Goal: Task Accomplishment & Management: Use online tool/utility

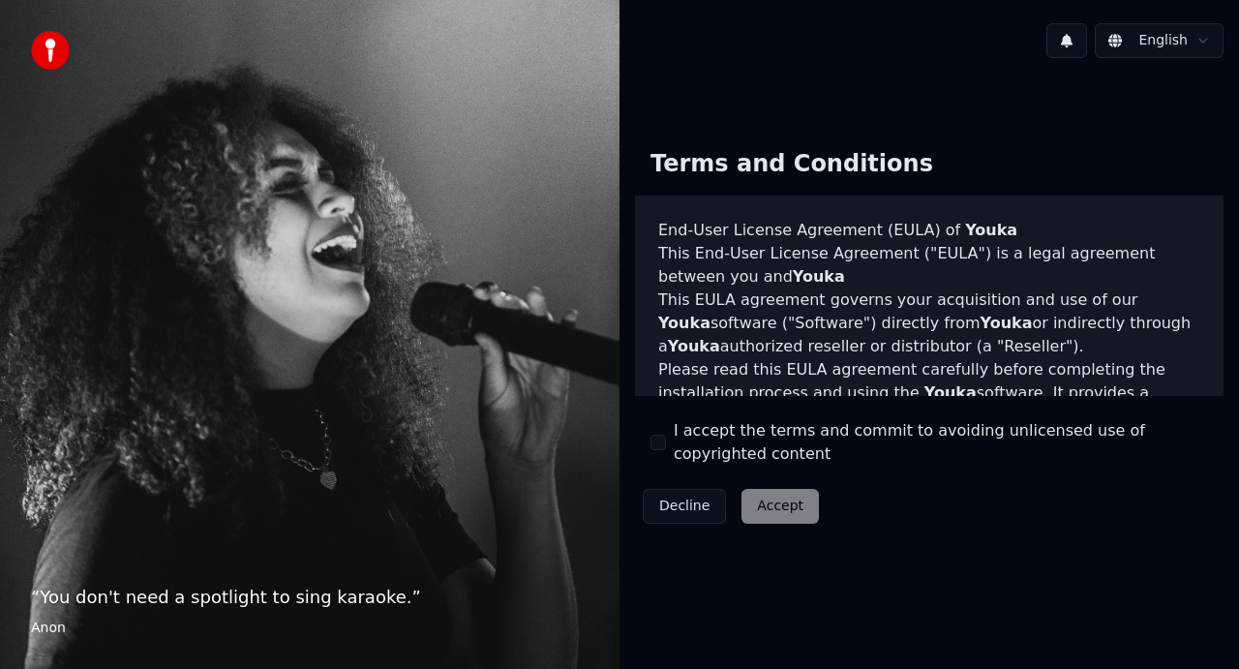
click at [665, 446] on button "I accept the terms and commit to avoiding unlicensed use of copyrighted content" at bounding box center [658, 442] width 15 height 15
click at [768, 508] on button "Accept" at bounding box center [780, 506] width 77 height 35
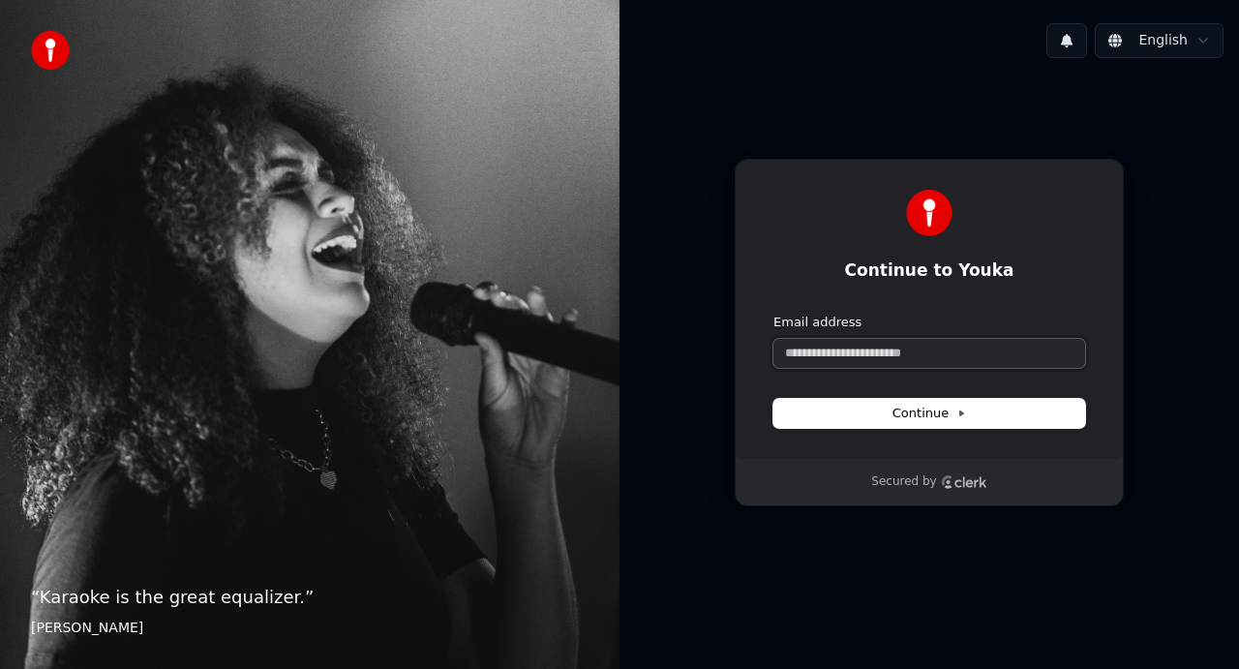
click at [900, 347] on input "Email address" at bounding box center [930, 353] width 312 height 29
click at [954, 423] on button "Continue" at bounding box center [930, 413] width 312 height 29
type input "**********"
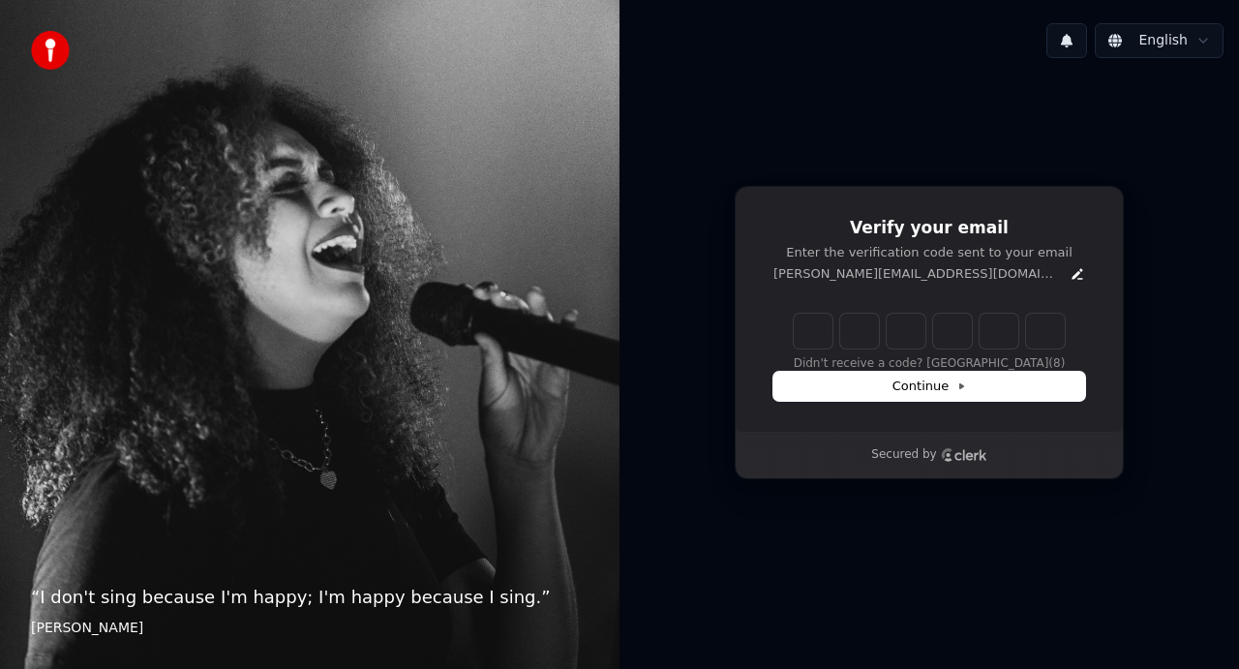
click at [824, 339] on input "Enter verification code" at bounding box center [929, 331] width 271 height 35
type input "******"
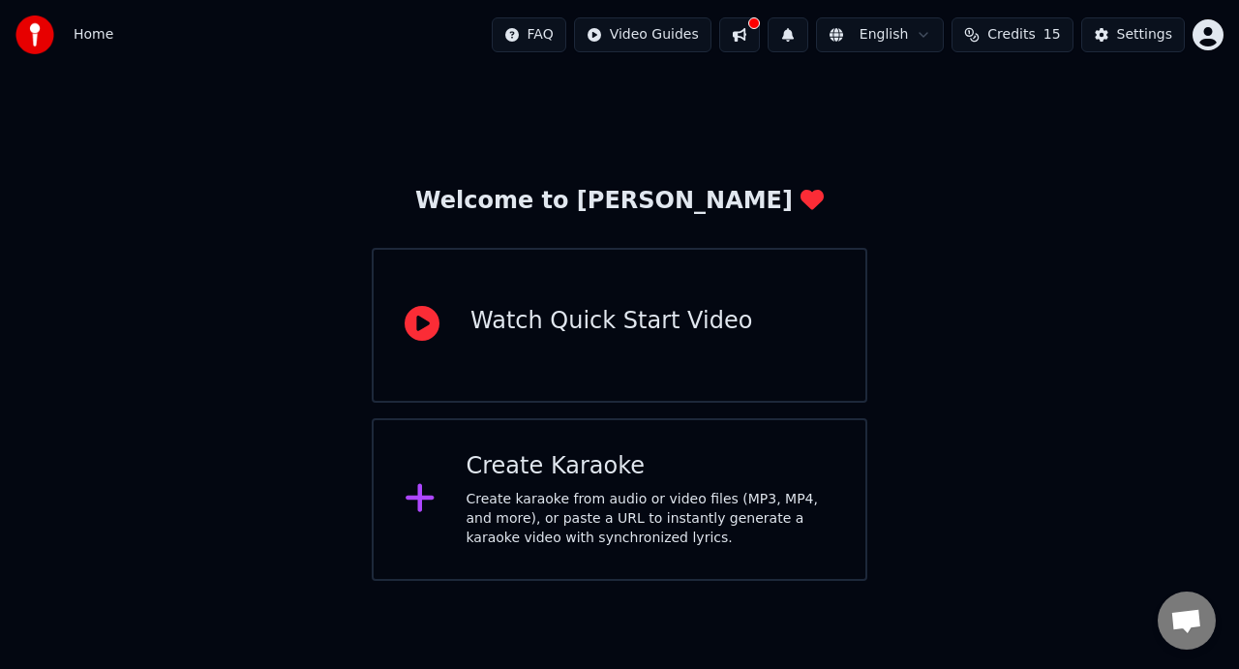
click at [421, 504] on icon at bounding box center [420, 498] width 28 height 28
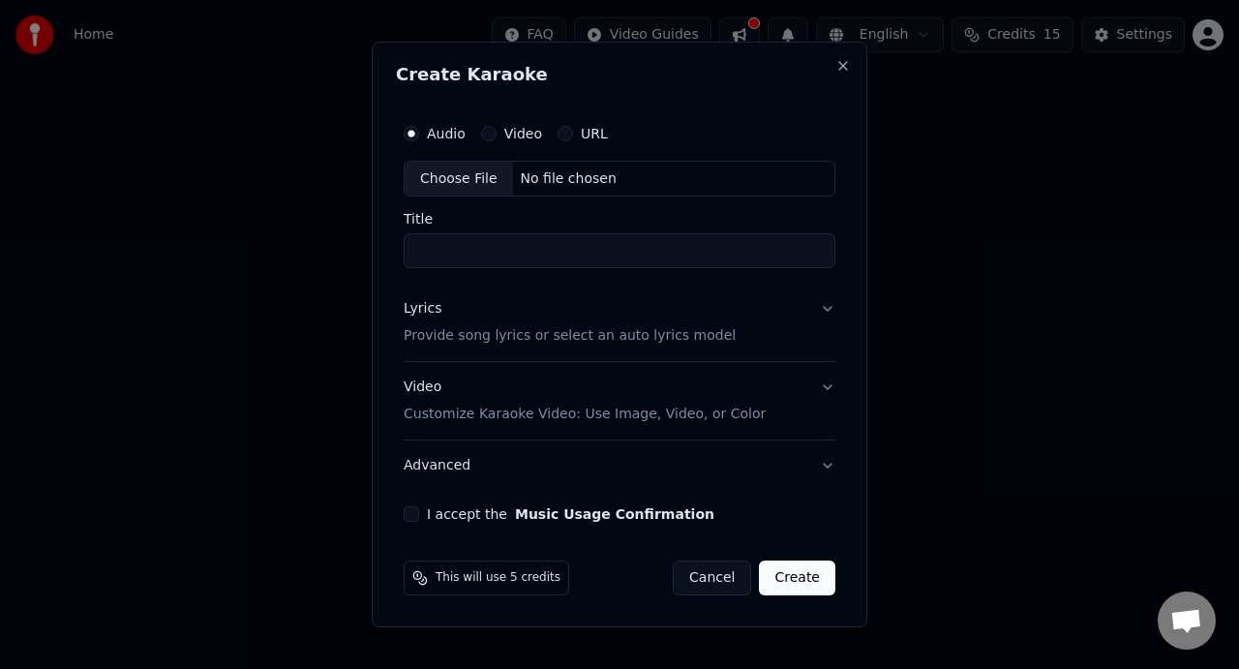
click at [591, 134] on label "URL" at bounding box center [594, 134] width 27 height 14
click at [573, 134] on button "URL" at bounding box center [565, 133] width 15 height 15
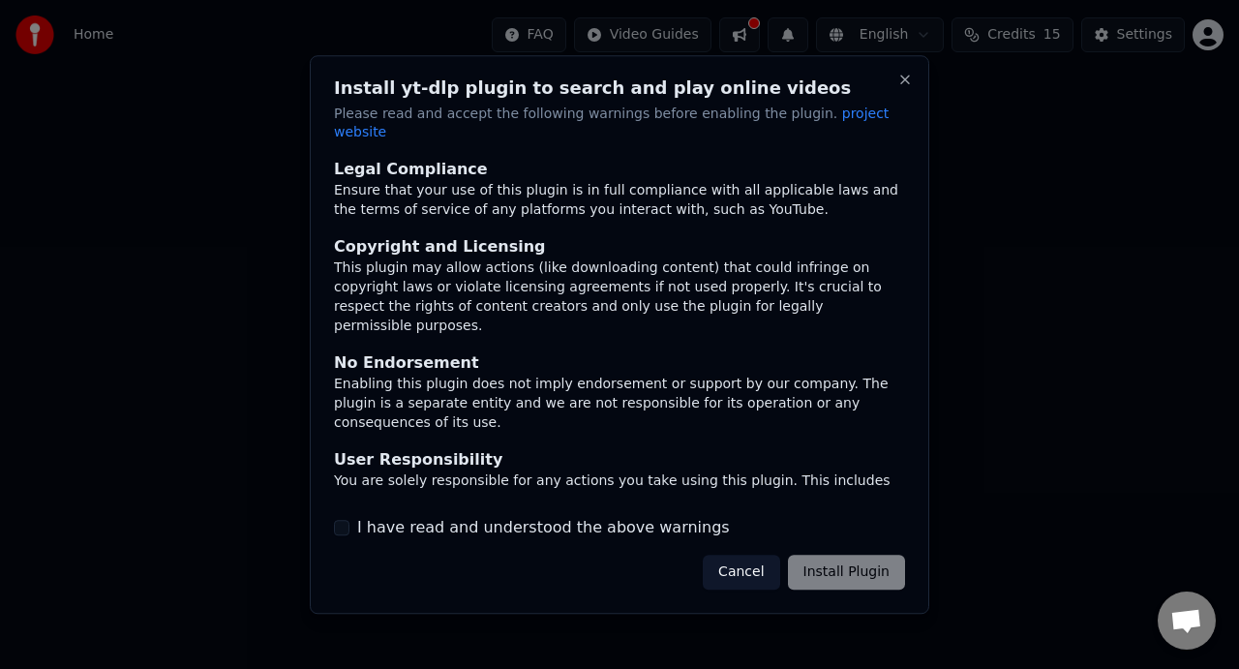
click at [867, 566] on div "Cancel Install Plugin" at bounding box center [804, 572] width 202 height 35
click at [579, 520] on label "I have read and understood the above warnings" at bounding box center [543, 527] width 373 height 23
click at [350, 520] on button "I have read and understood the above warnings" at bounding box center [341, 527] width 15 height 15
click at [832, 557] on button "Install Plugin" at bounding box center [846, 572] width 117 height 35
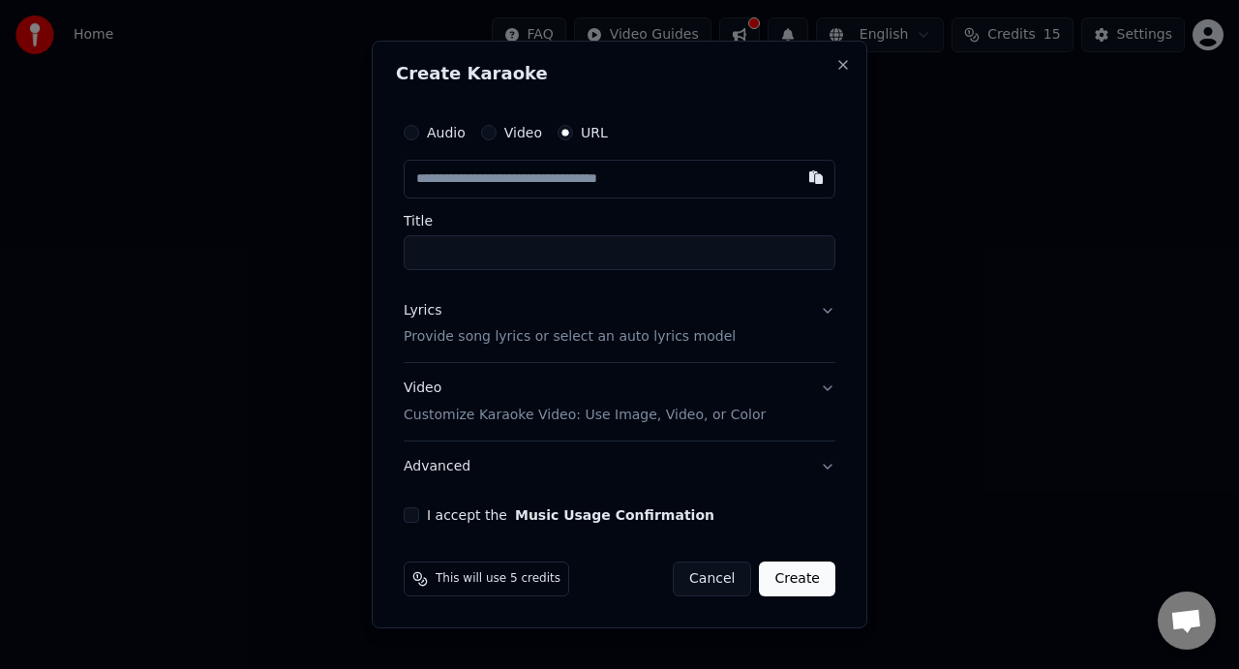
click at [506, 175] on input "text" at bounding box center [620, 179] width 432 height 39
paste input "**********"
type input "**********"
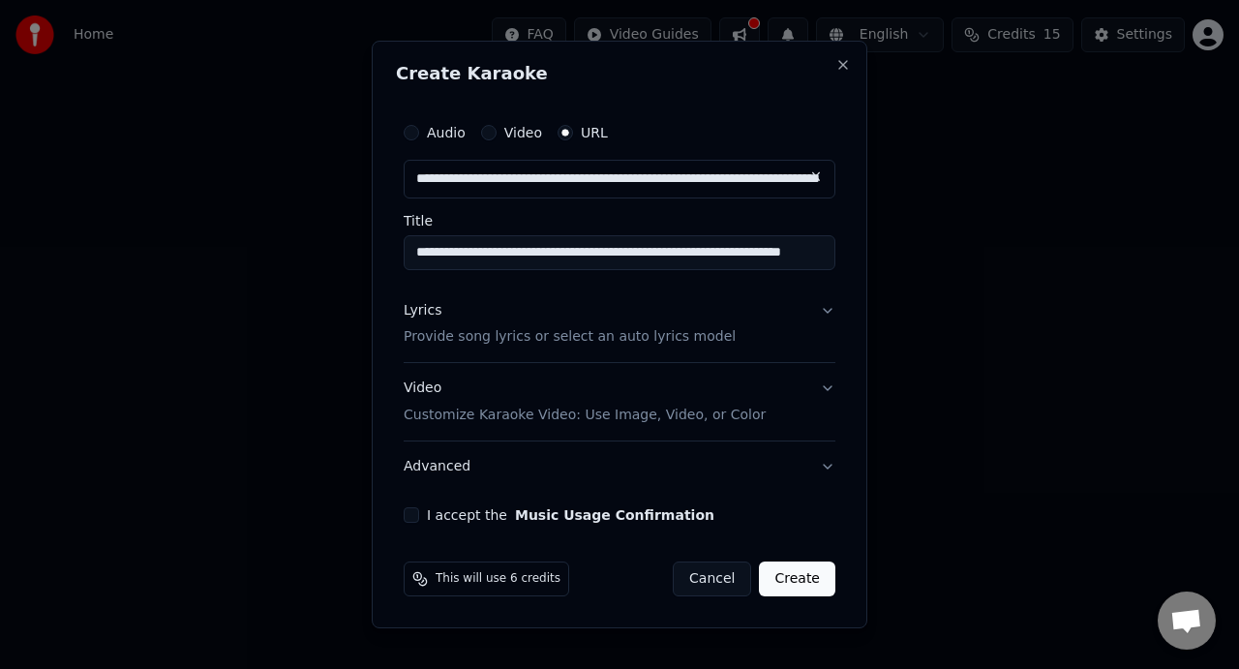
type input "**********"
click at [405, 519] on button "I accept the Music Usage Confirmation" at bounding box center [411, 514] width 15 height 15
click at [791, 588] on button "Create" at bounding box center [797, 579] width 76 height 35
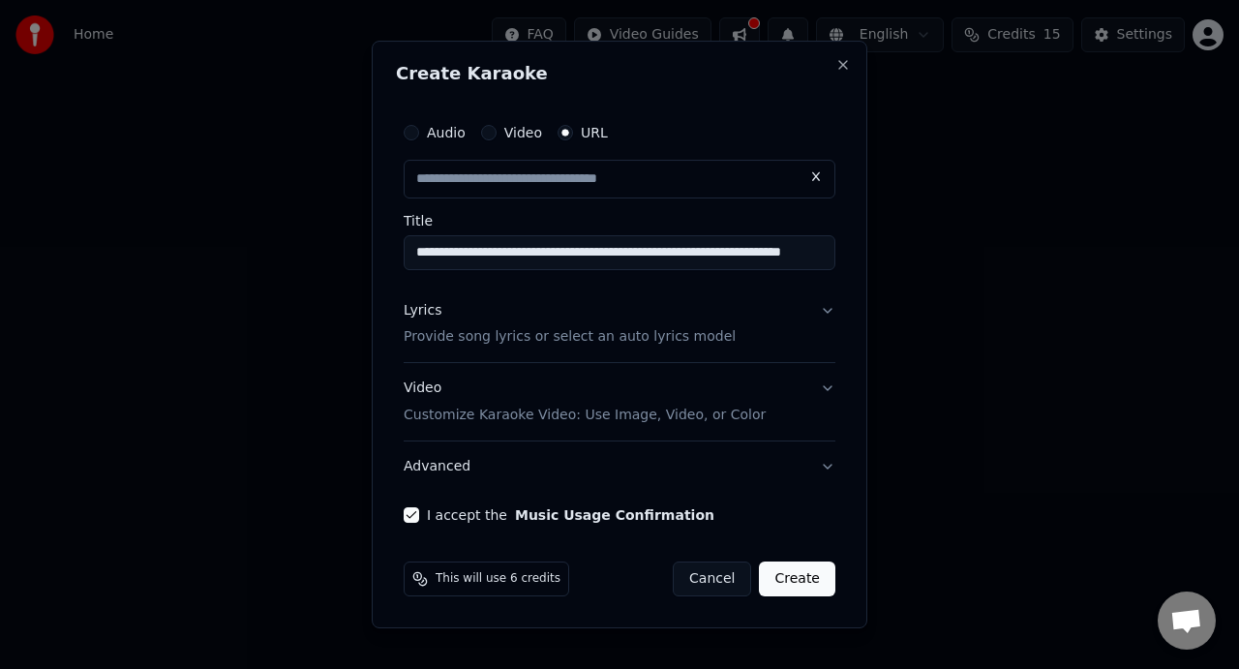
type input "**********"
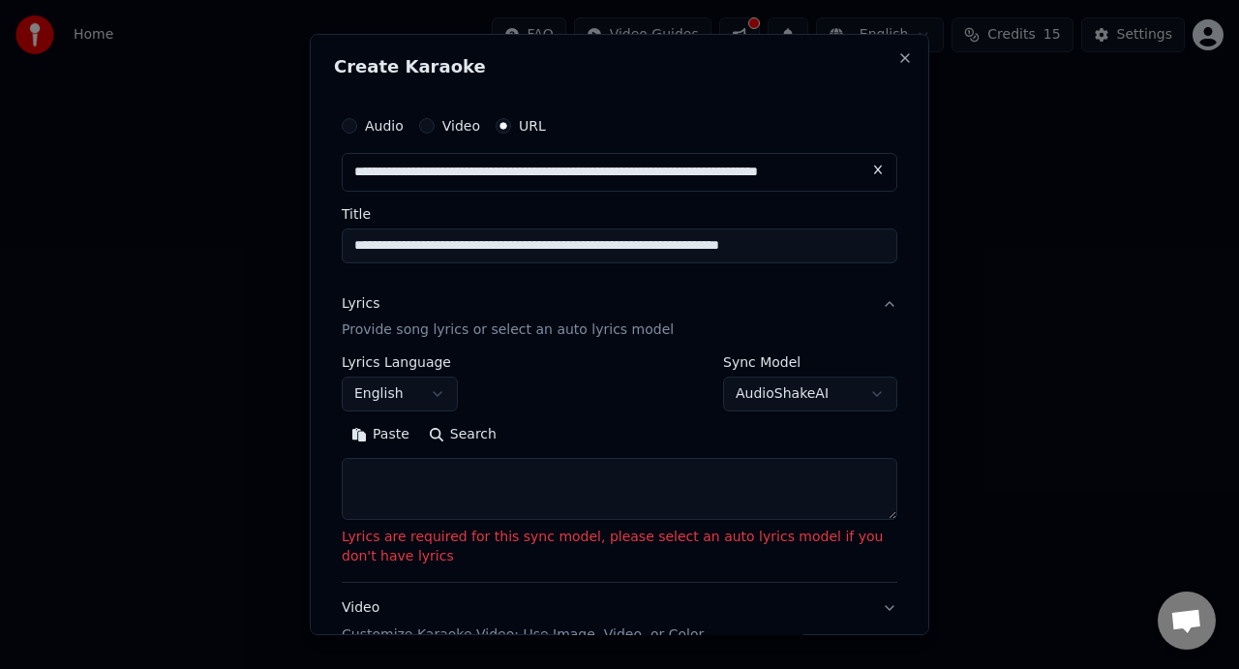
click at [683, 498] on textarea at bounding box center [620, 490] width 556 height 62
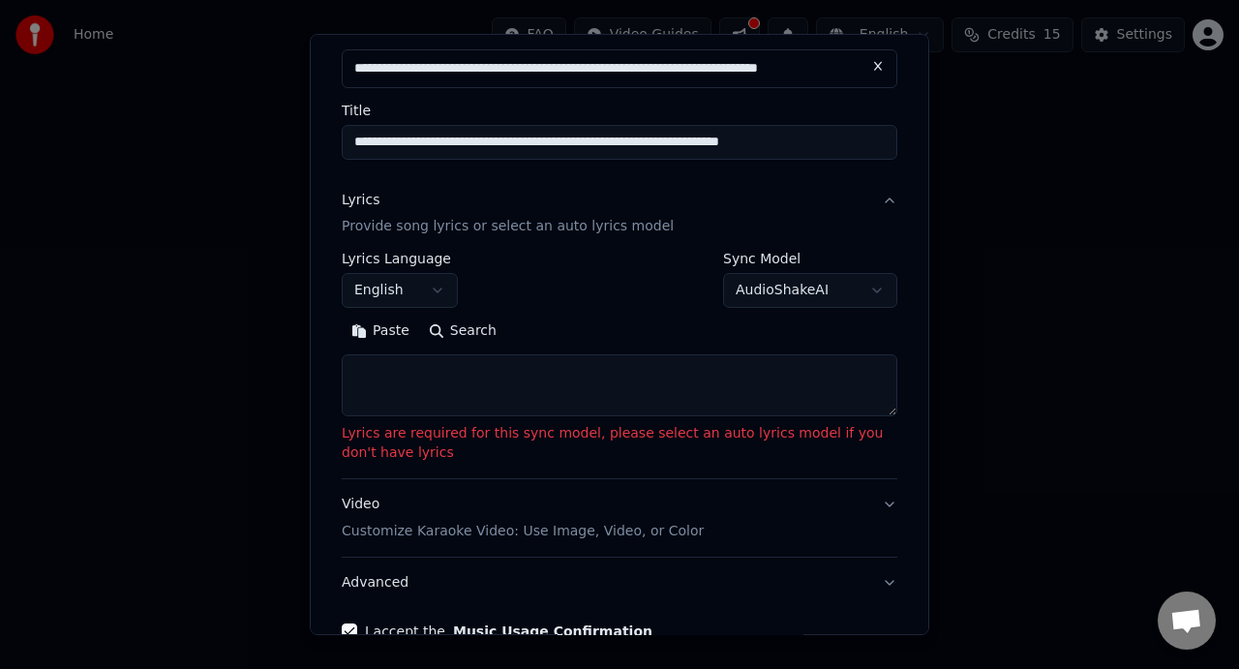
scroll to position [105, 0]
click at [813, 290] on button "AudioShakeAI" at bounding box center [810, 290] width 174 height 35
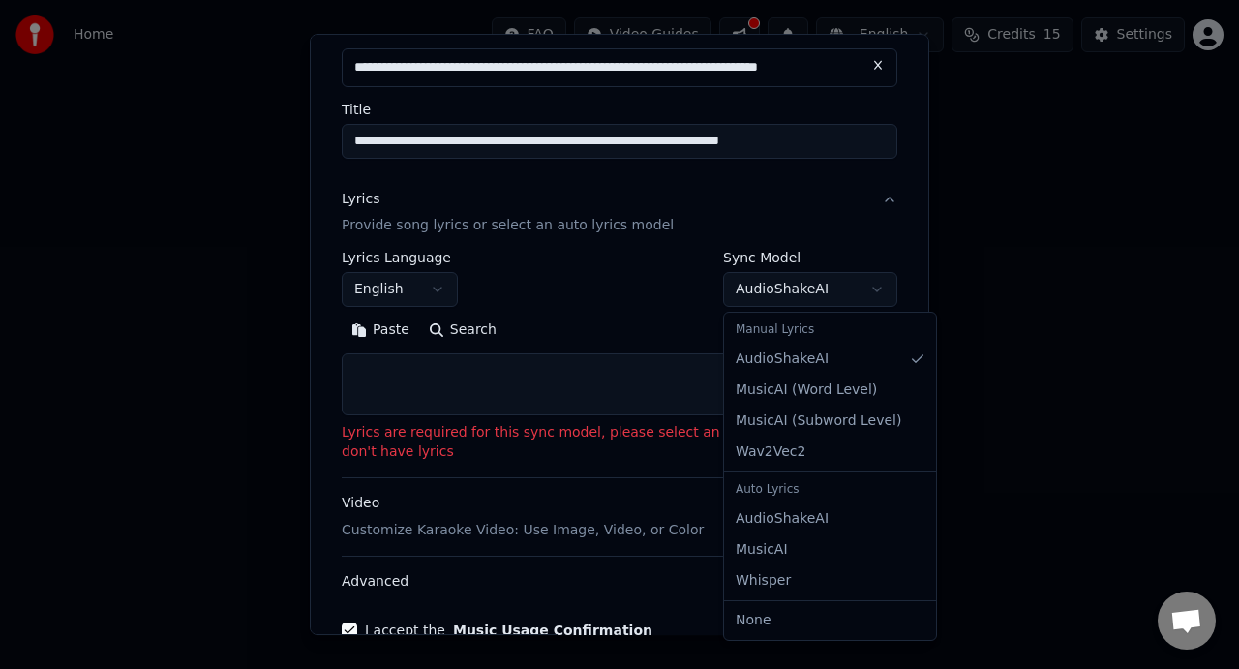
select select "****"
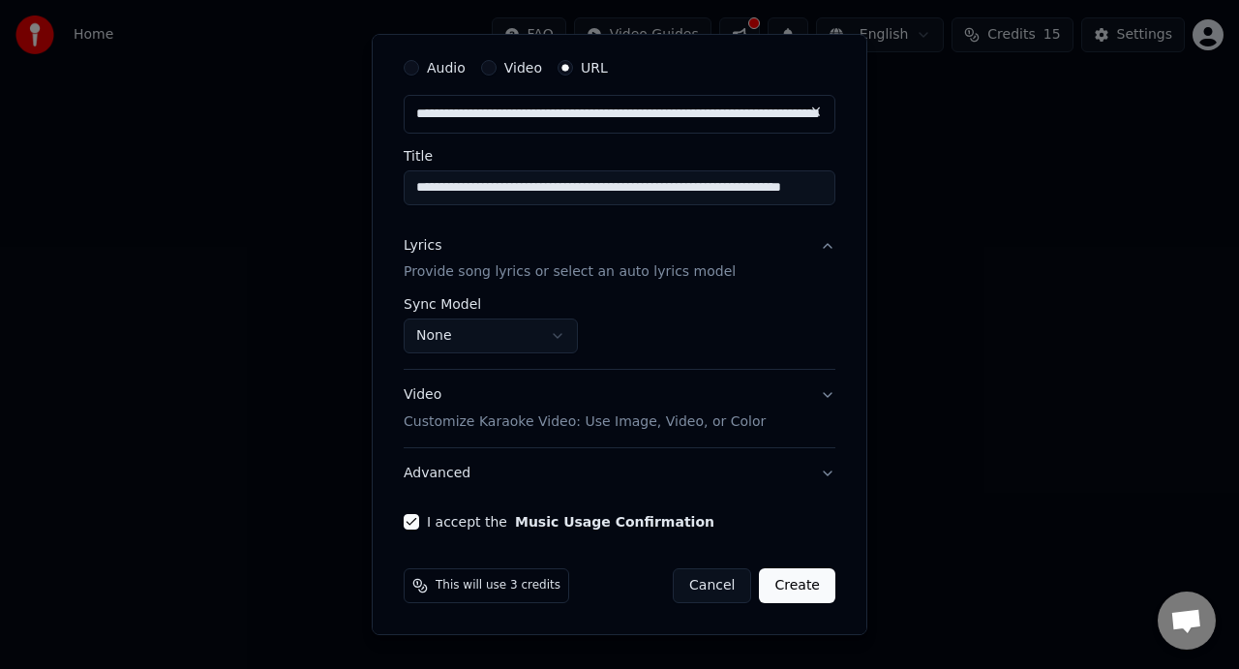
scroll to position [58, 0]
click at [794, 579] on button "Create" at bounding box center [797, 585] width 76 height 35
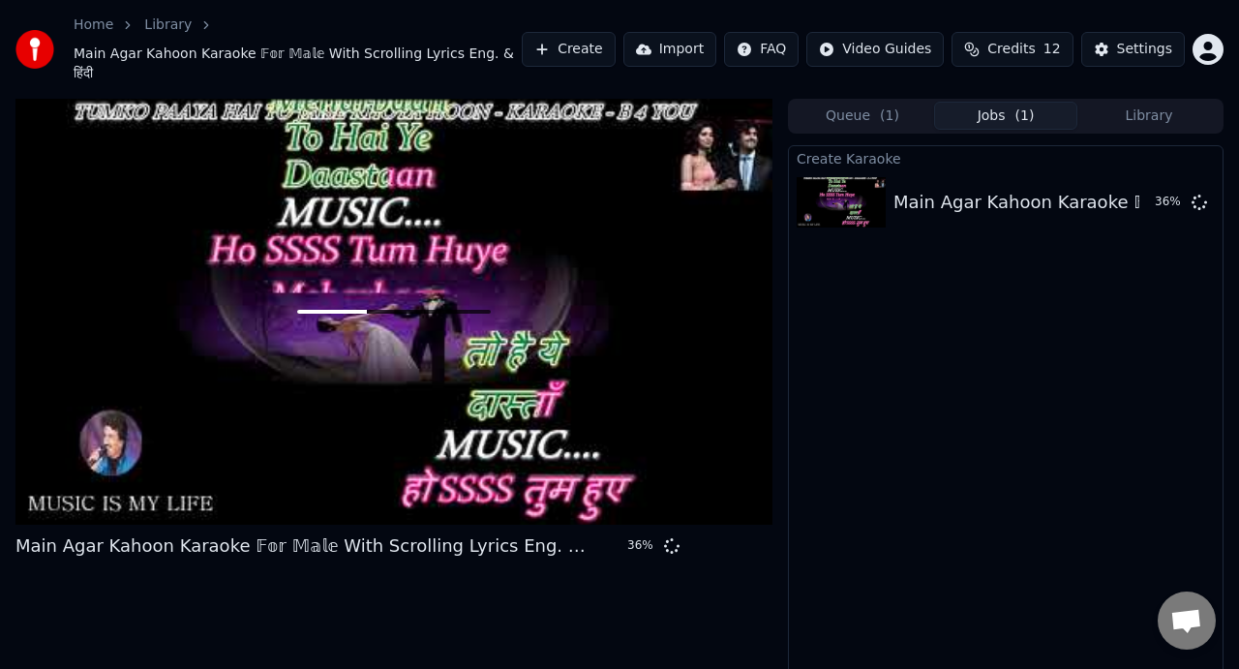
click at [1021, 107] on span "( 1 )" at bounding box center [1025, 116] width 19 height 19
click at [864, 102] on button "Queue ( 1 )" at bounding box center [862, 116] width 143 height 28
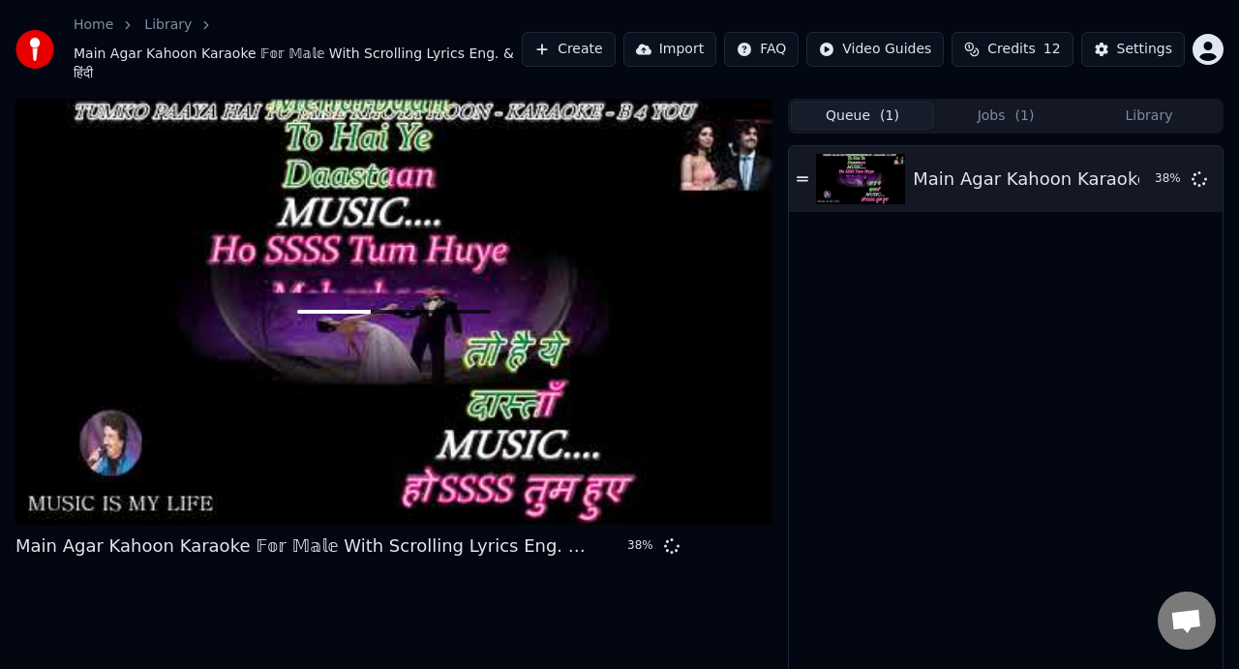
click at [561, 41] on button "Create" at bounding box center [569, 49] width 94 height 35
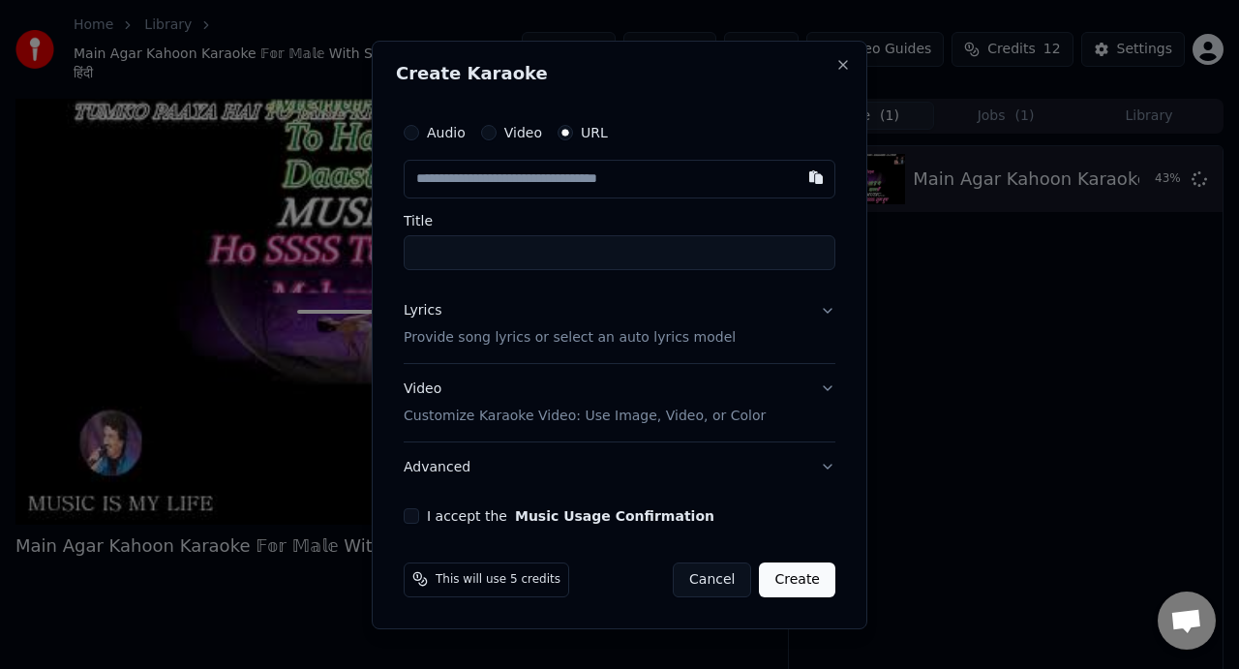
click at [439, 136] on label "Audio" at bounding box center [446, 133] width 39 height 14
click at [419, 136] on button "Audio" at bounding box center [411, 132] width 15 height 15
click at [518, 134] on label "Video" at bounding box center [523, 134] width 38 height 14
click at [497, 134] on button "Video" at bounding box center [488, 133] width 15 height 15
click at [446, 137] on label "Audio" at bounding box center [446, 134] width 39 height 14
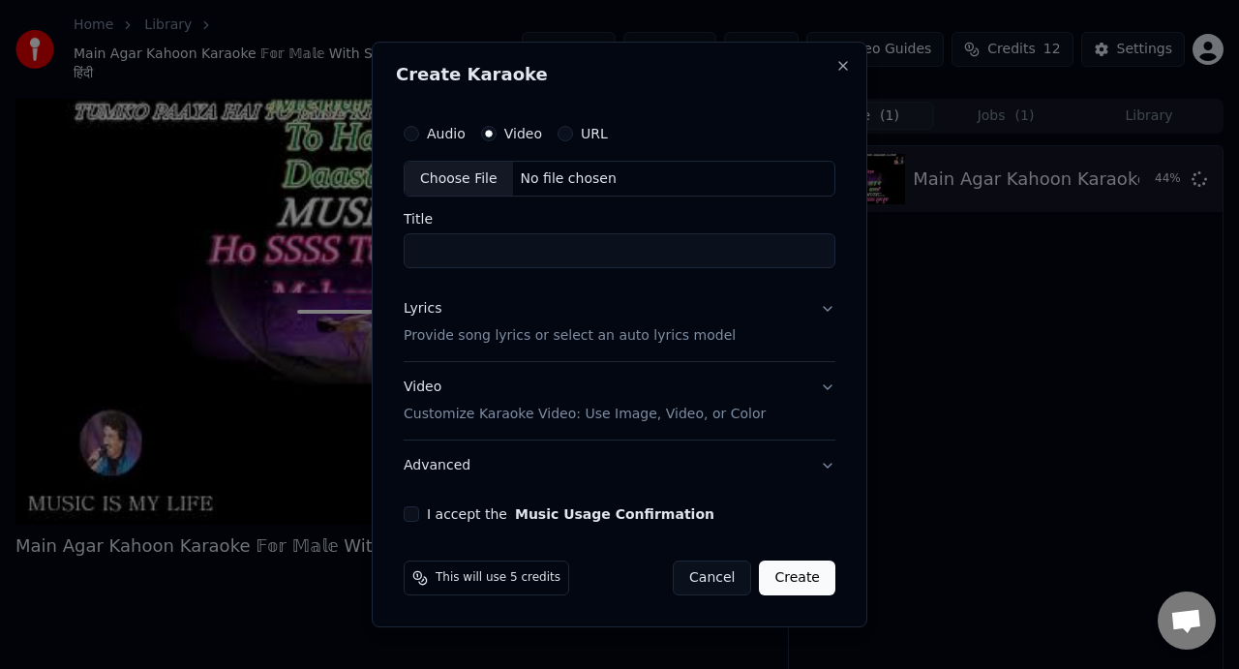
click at [419, 137] on button "Audio" at bounding box center [411, 133] width 15 height 15
click at [728, 588] on button "Cancel" at bounding box center [712, 578] width 78 height 35
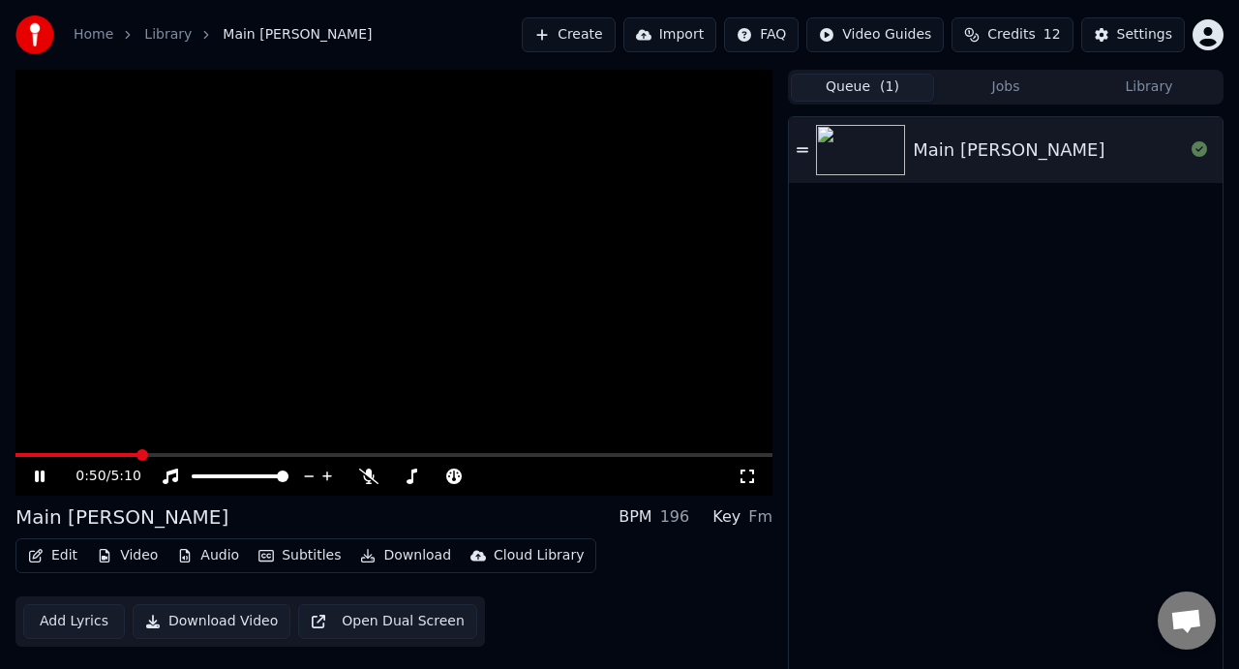
click at [38, 481] on icon at bounding box center [40, 477] width 10 height 12
click at [1157, 41] on div "Settings" at bounding box center [1144, 34] width 55 height 19
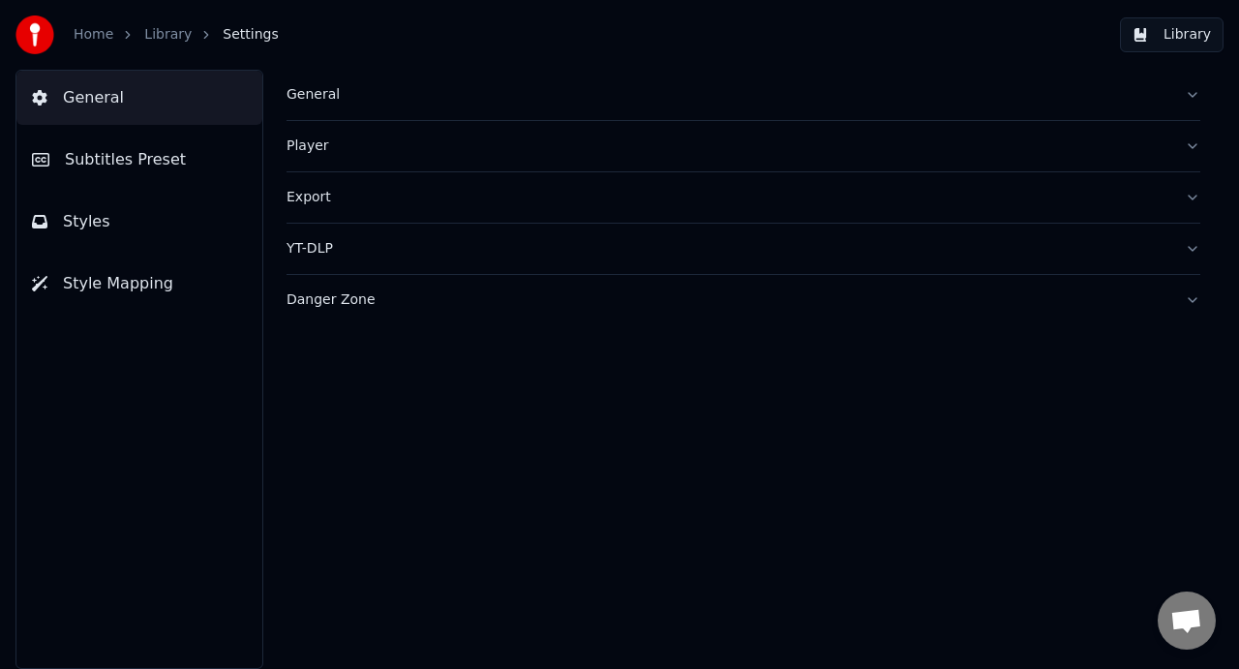
click at [320, 91] on div "General" at bounding box center [728, 94] width 883 height 19
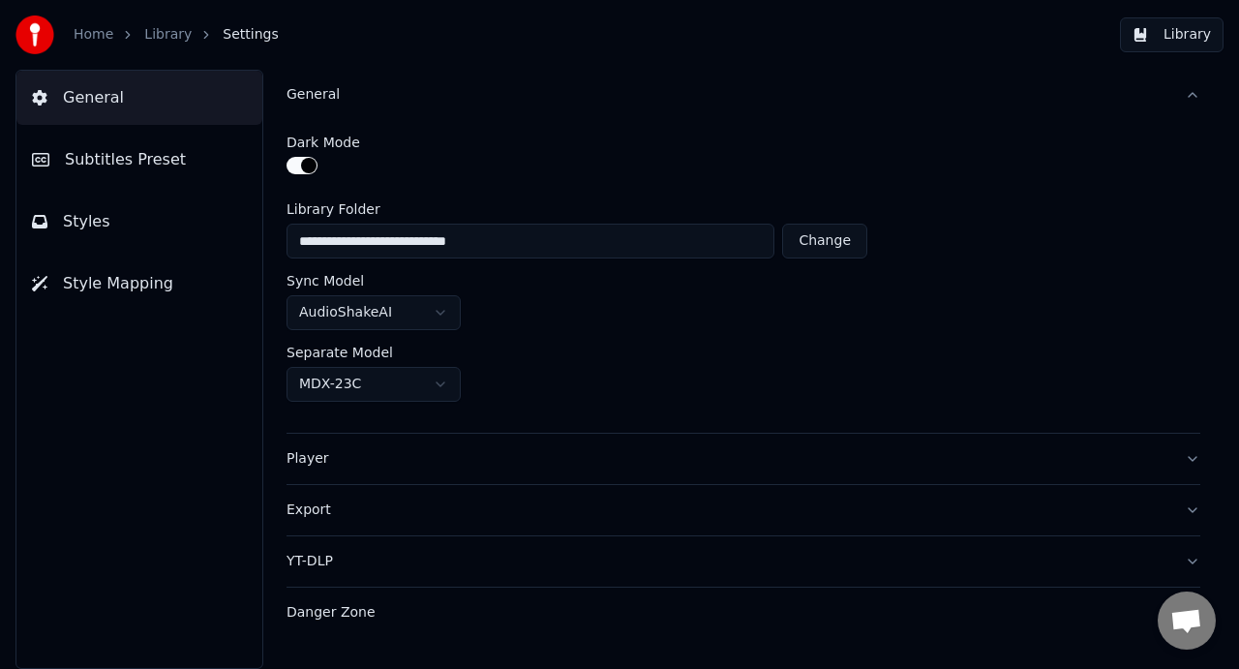
click at [1196, 98] on button "General" at bounding box center [744, 95] width 914 height 50
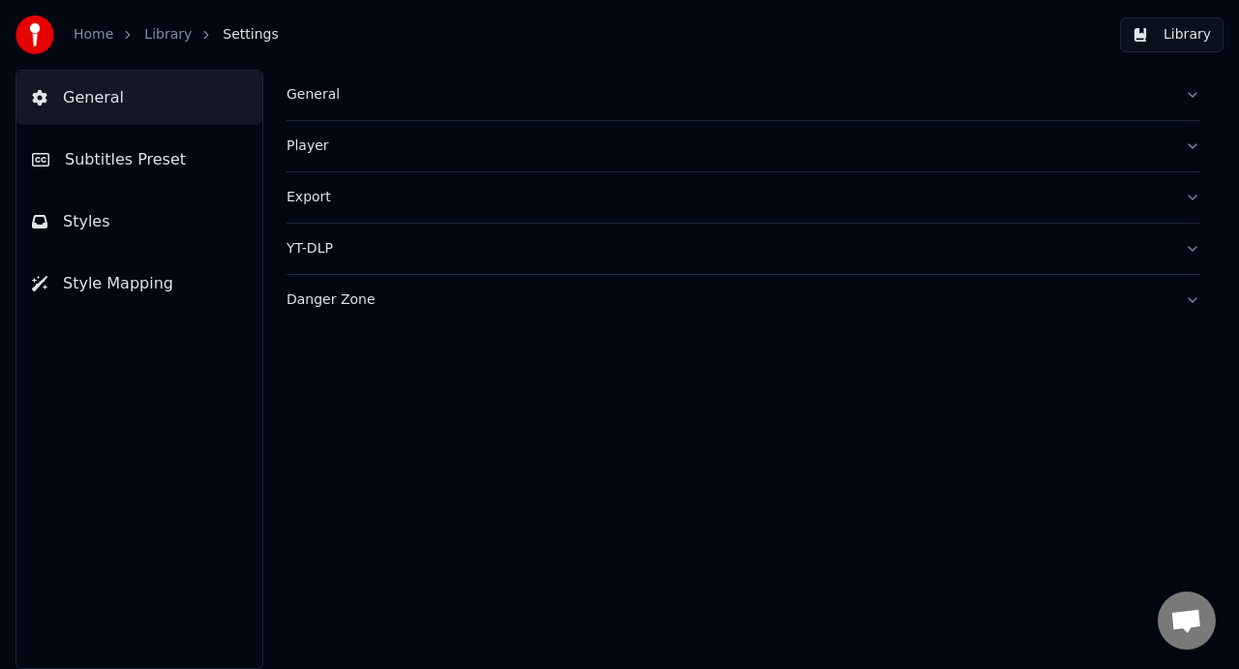
click at [1196, 146] on button "Player" at bounding box center [744, 146] width 914 height 50
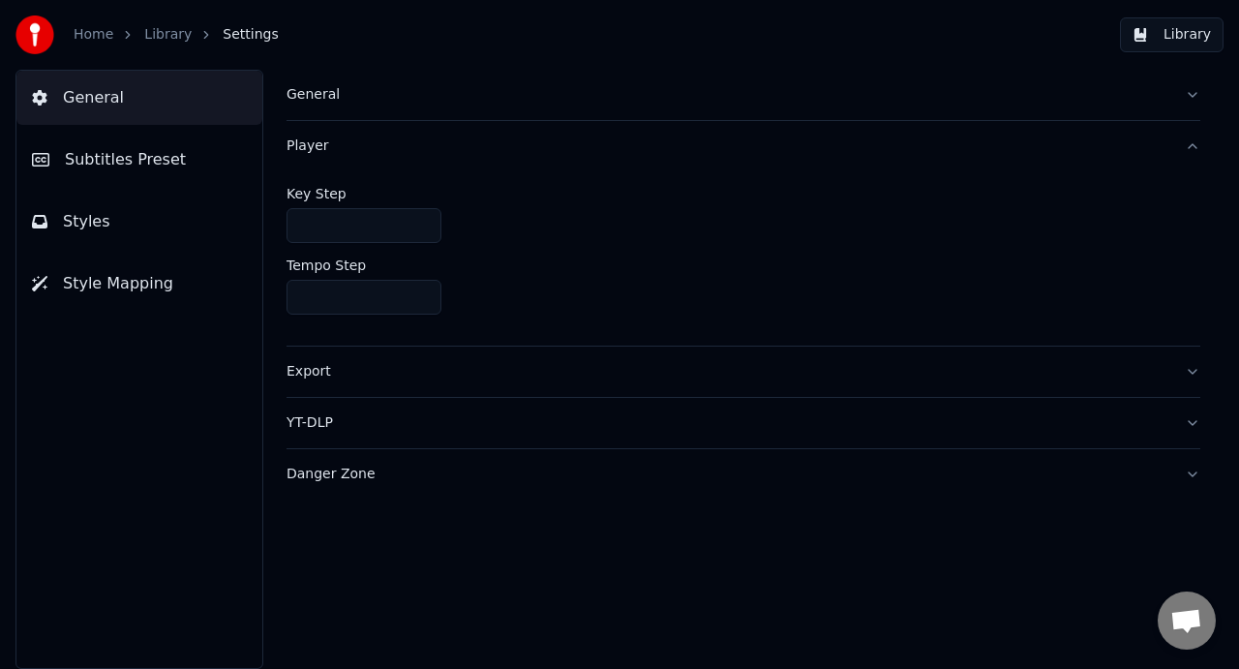
click at [1196, 146] on button "Player" at bounding box center [744, 146] width 914 height 50
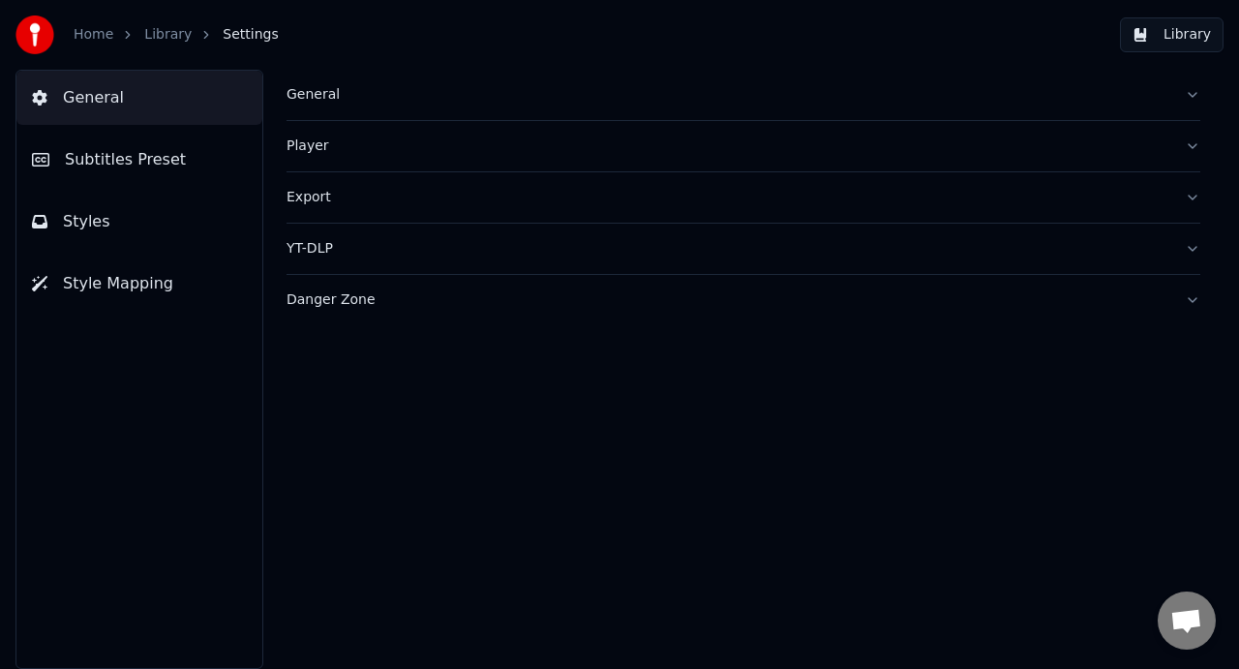
click at [1195, 198] on button "Export" at bounding box center [744, 197] width 914 height 50
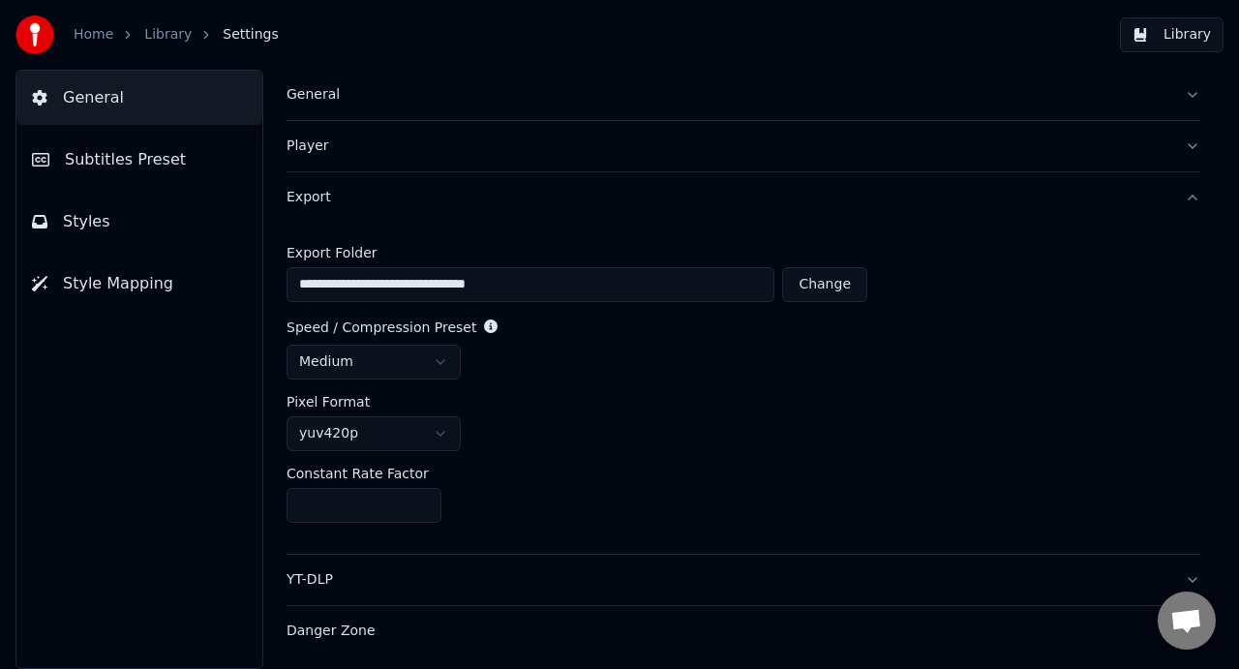
click at [1195, 198] on button "Export" at bounding box center [744, 197] width 914 height 50
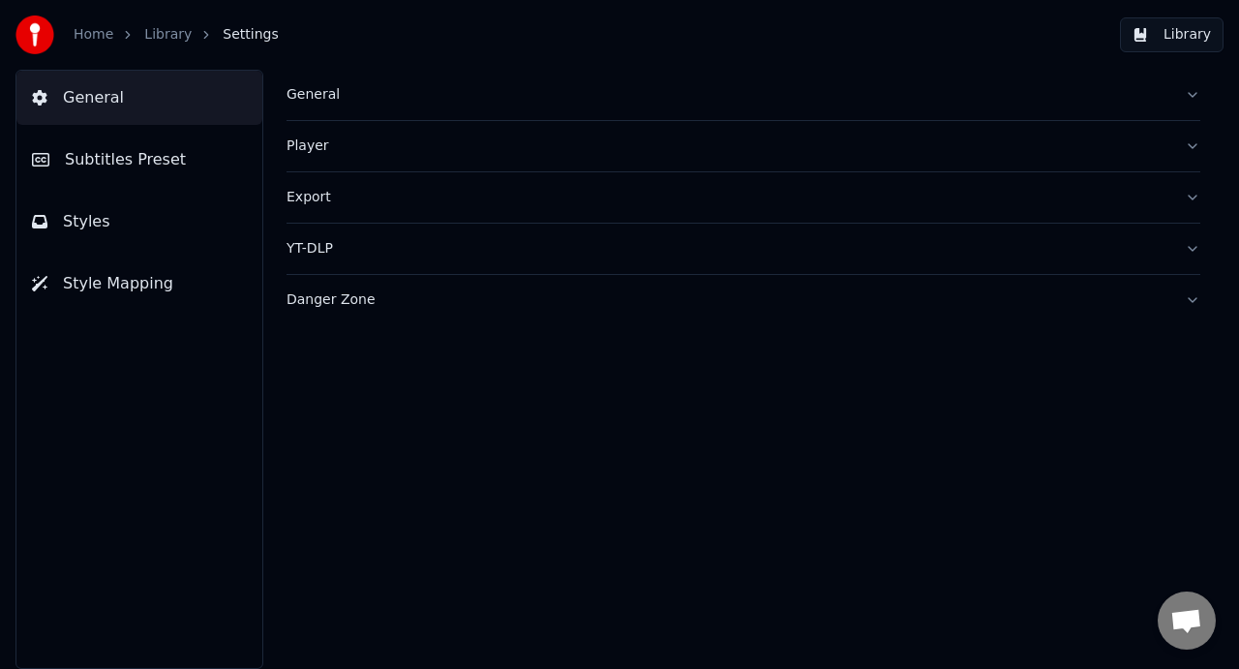
click at [1195, 245] on button "YT-DLP" at bounding box center [744, 249] width 914 height 50
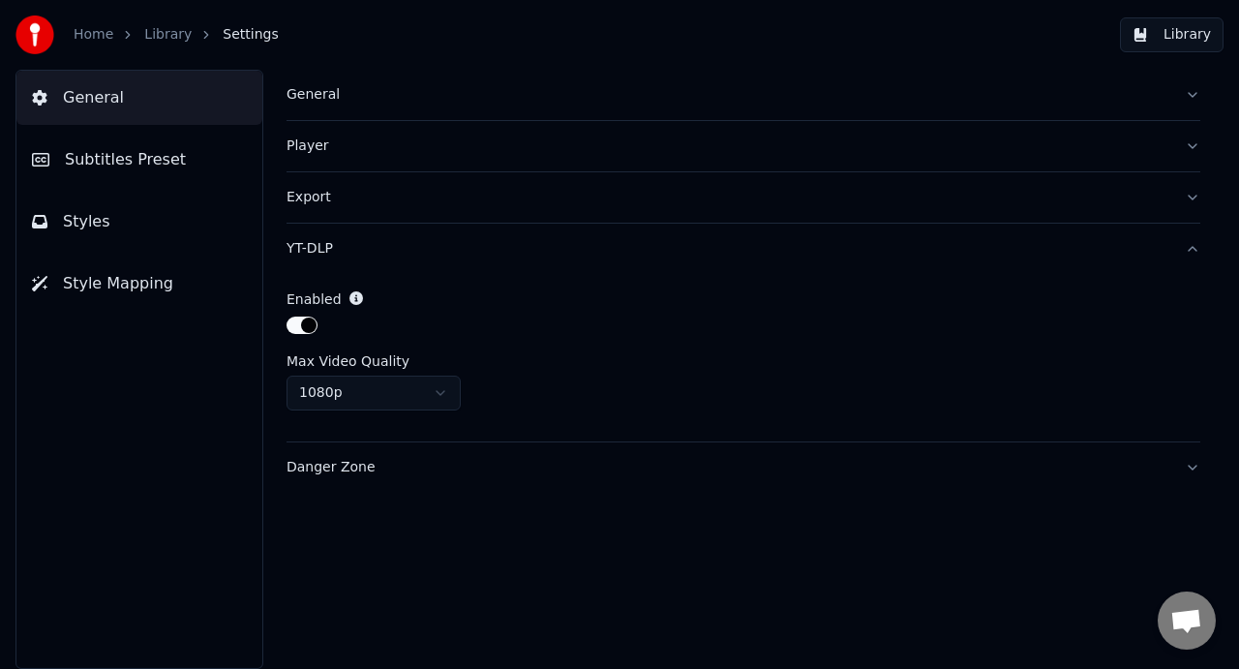
click at [1195, 245] on button "YT-DLP" at bounding box center [744, 249] width 914 height 50
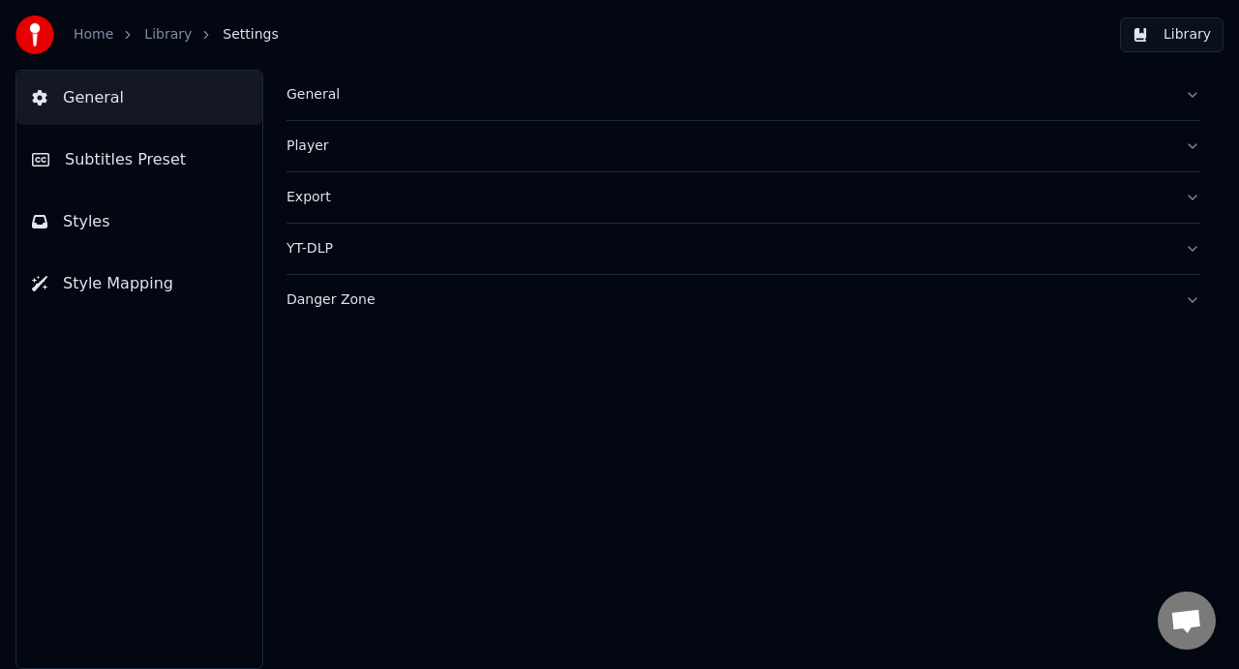
click at [1195, 297] on button "Danger Zone" at bounding box center [744, 300] width 914 height 50
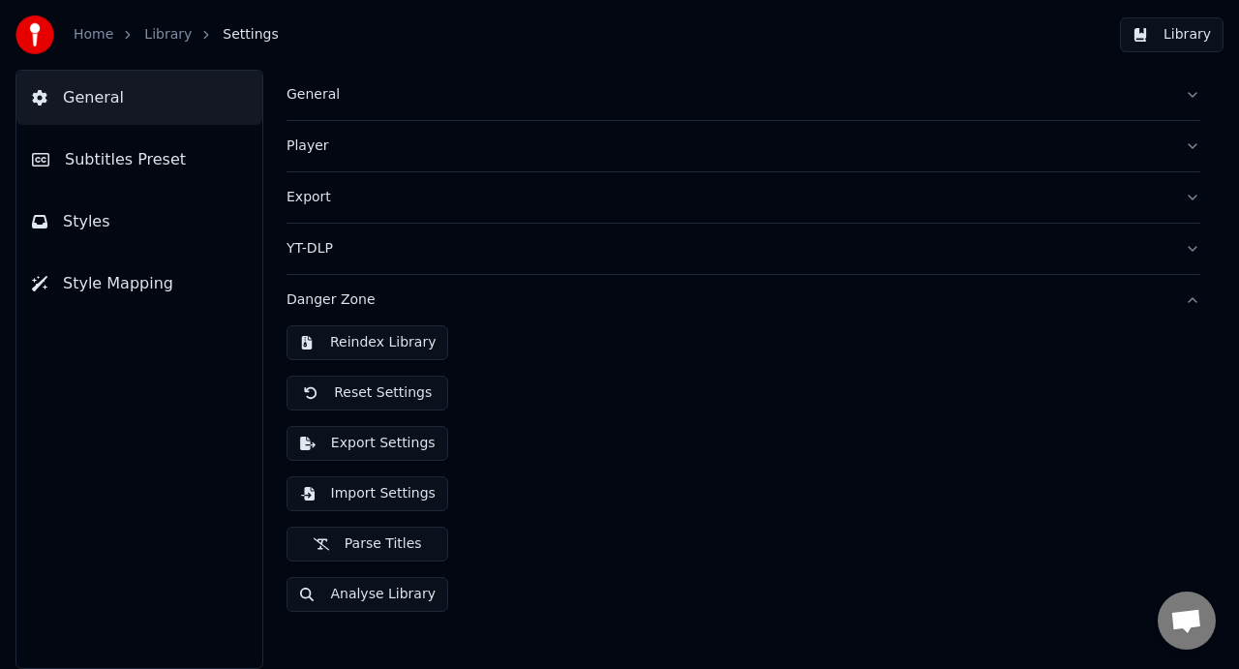
click at [1195, 297] on button "Danger Zone" at bounding box center [744, 300] width 914 height 50
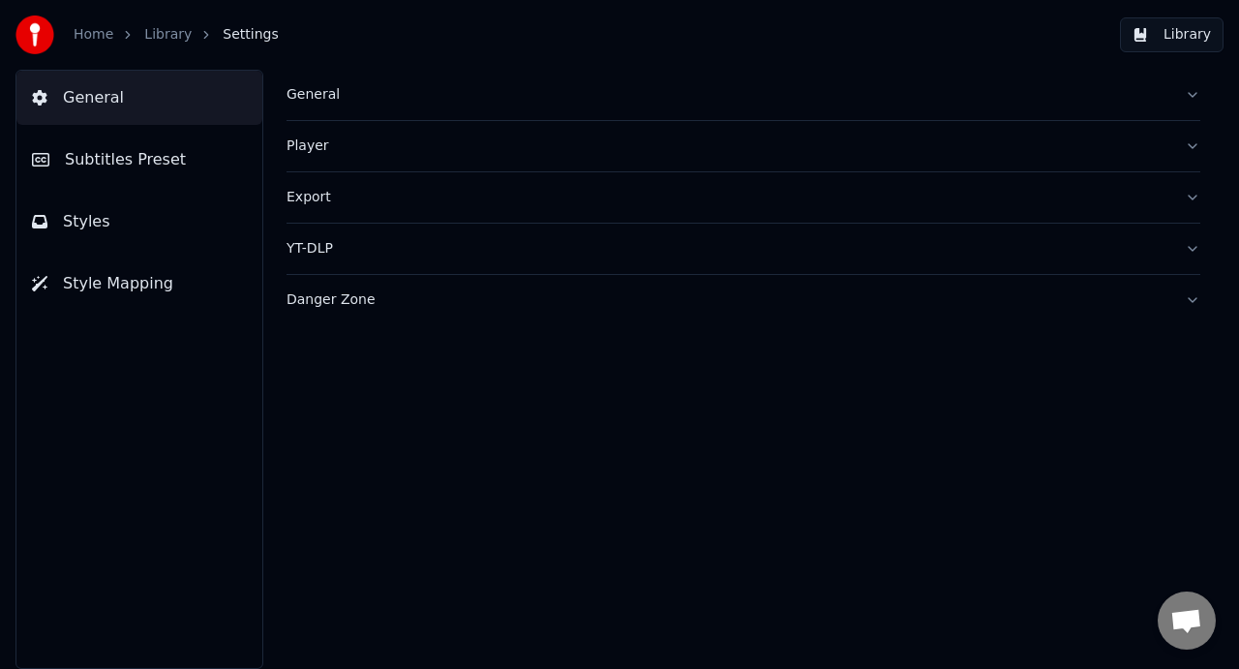
click at [95, 45] on div "Home Library Settings" at bounding box center [146, 34] width 263 height 39
click at [105, 38] on link "Home" at bounding box center [94, 34] width 40 height 19
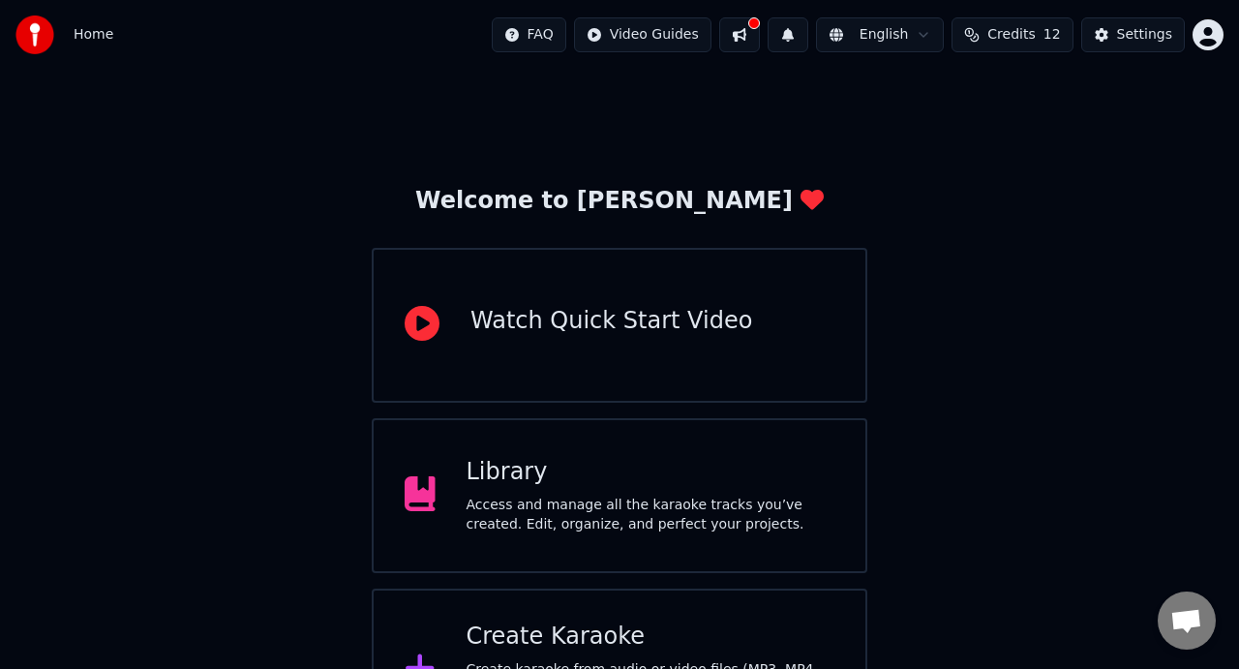
click at [750, 34] on button at bounding box center [739, 34] width 41 height 35
click at [760, 34] on button at bounding box center [739, 34] width 41 height 35
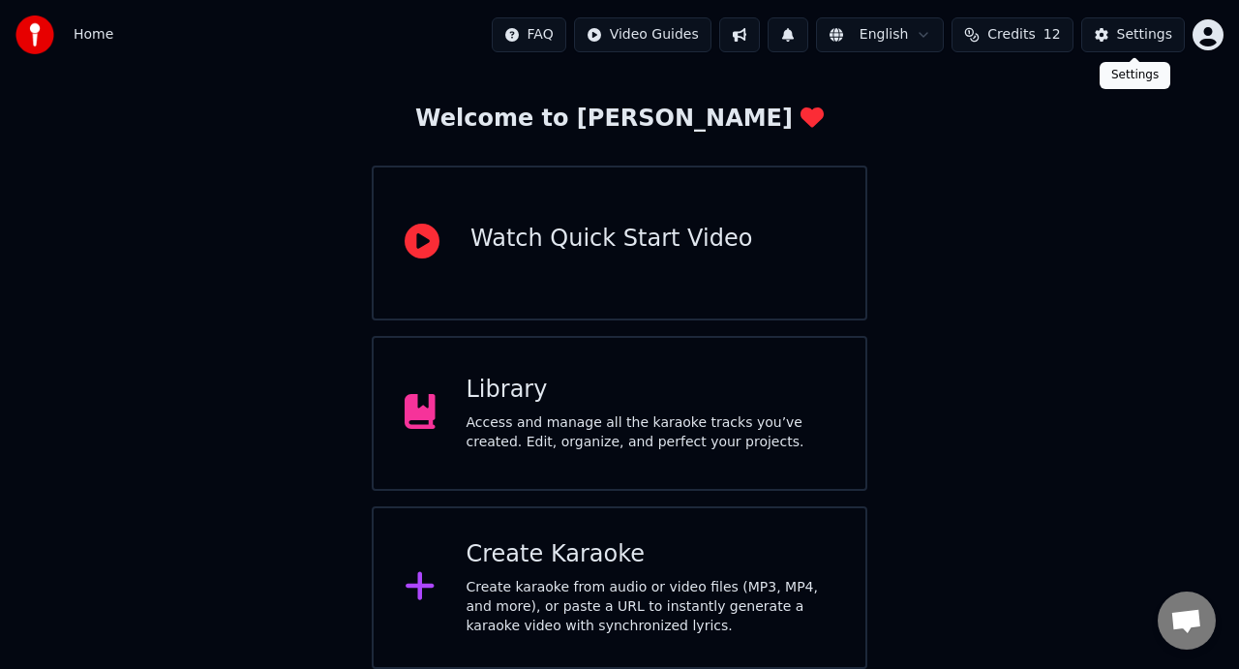
click at [1137, 34] on div "Settings" at bounding box center [1144, 34] width 55 height 19
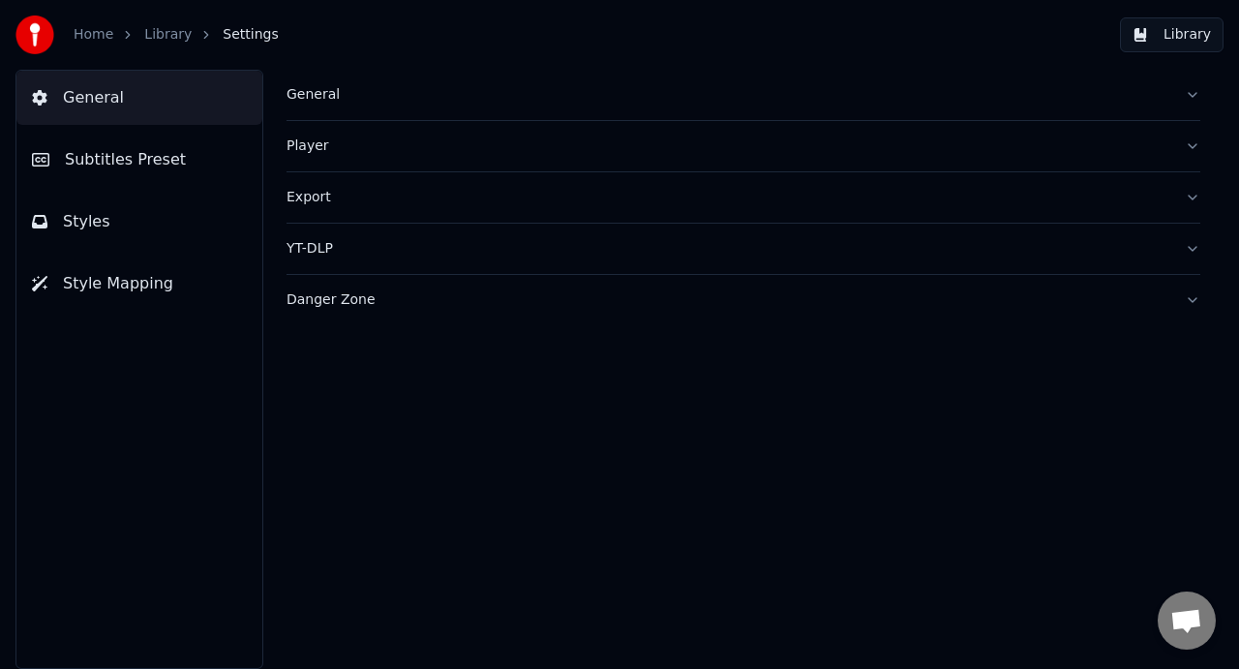
click at [569, 248] on div "YT-DLP" at bounding box center [728, 248] width 883 height 19
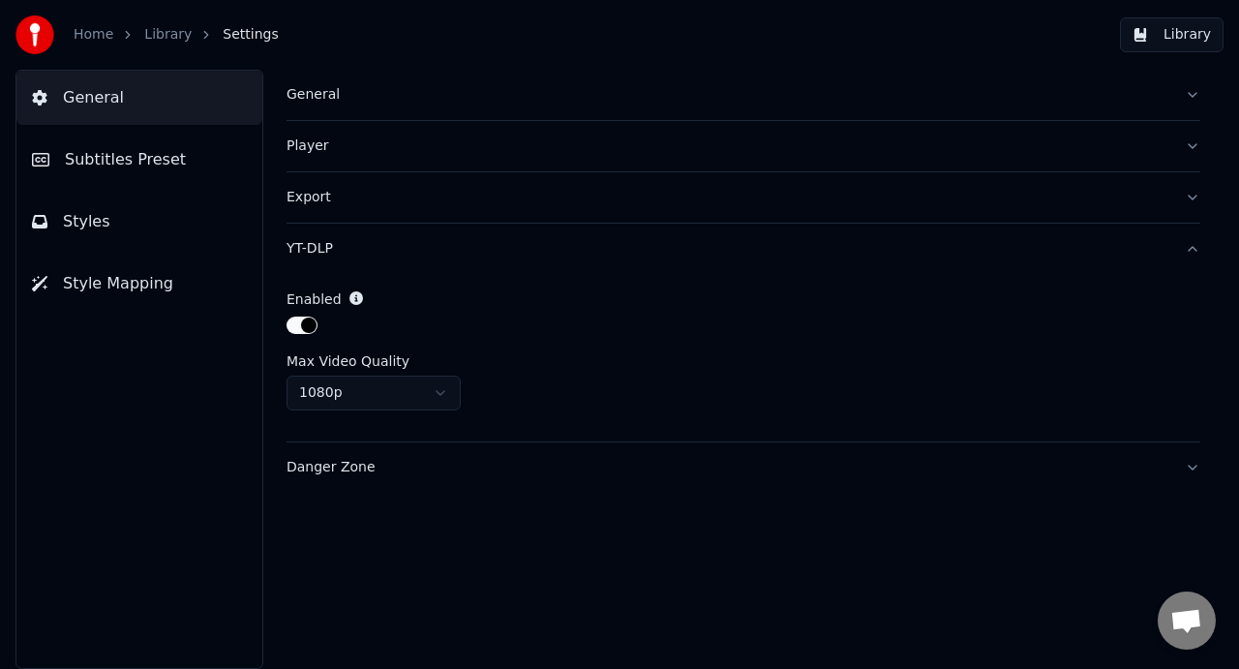
click at [569, 248] on div "YT-DLP" at bounding box center [728, 248] width 883 height 19
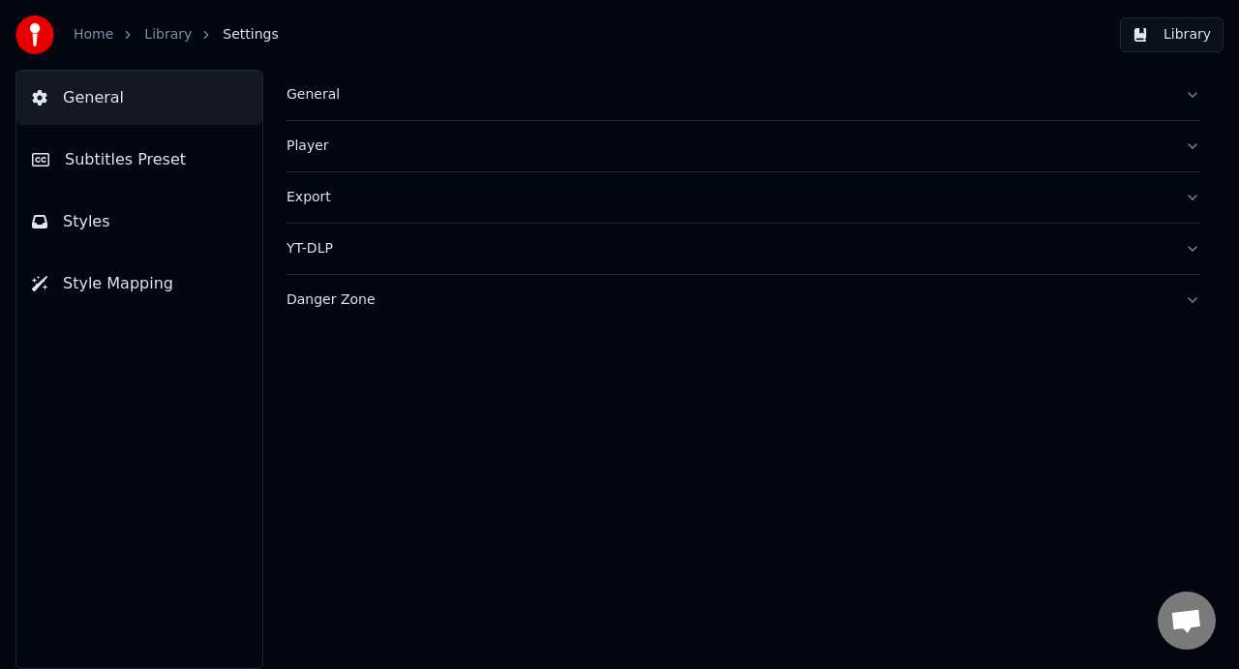
click at [102, 35] on link "Home" at bounding box center [94, 34] width 40 height 19
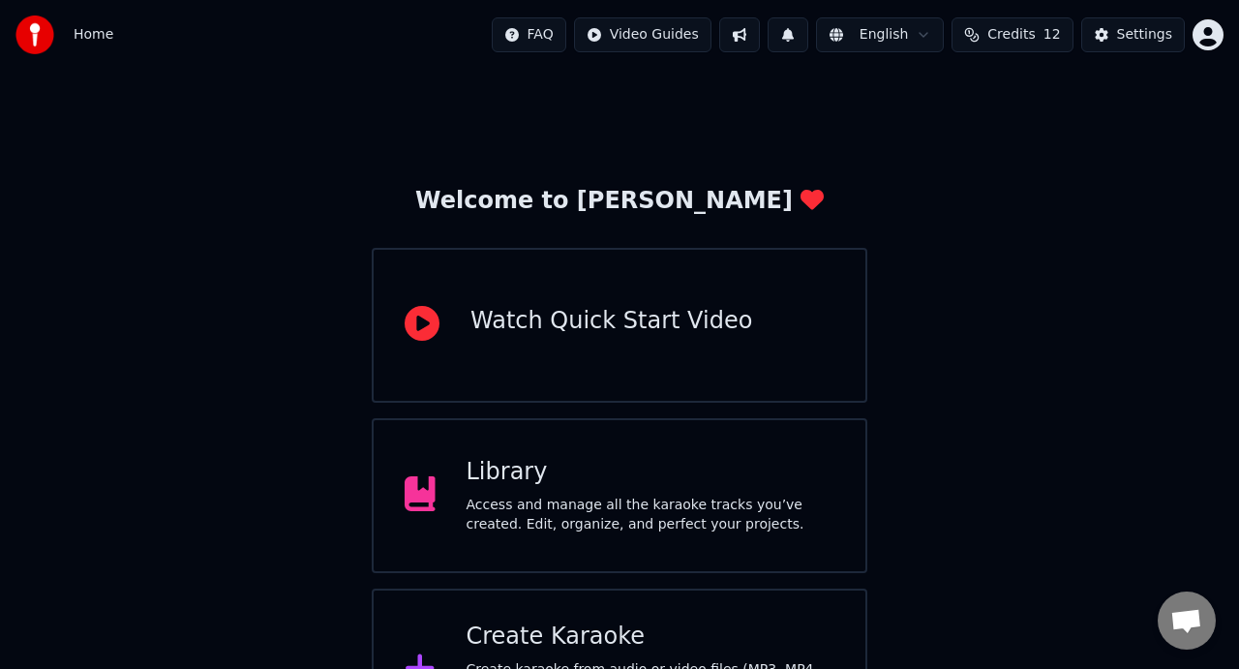
scroll to position [82, 0]
